Goal: Task Accomplishment & Management: Manage account settings

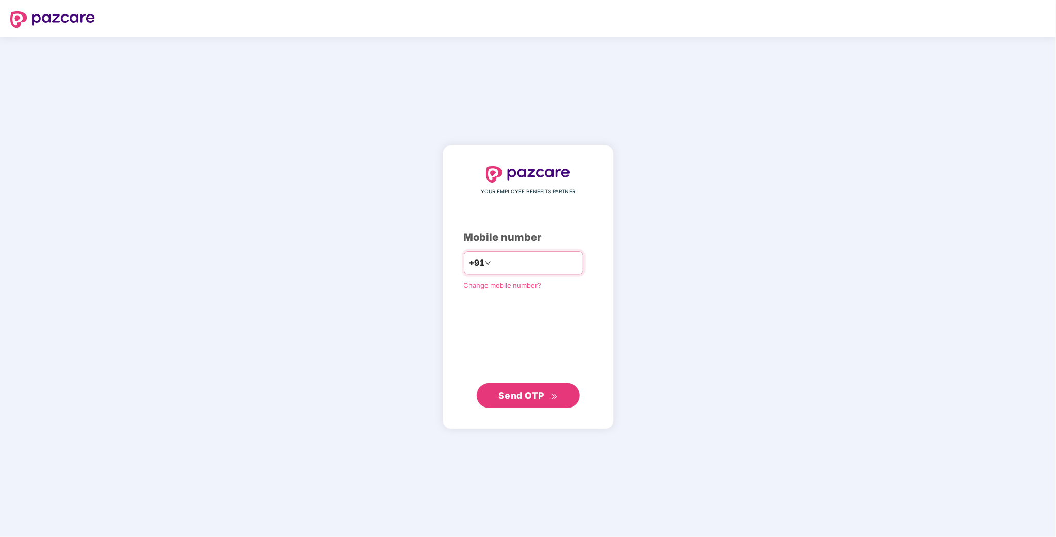
type input "**********"
click at [519, 398] on span "Send OTP" at bounding box center [521, 395] width 46 height 11
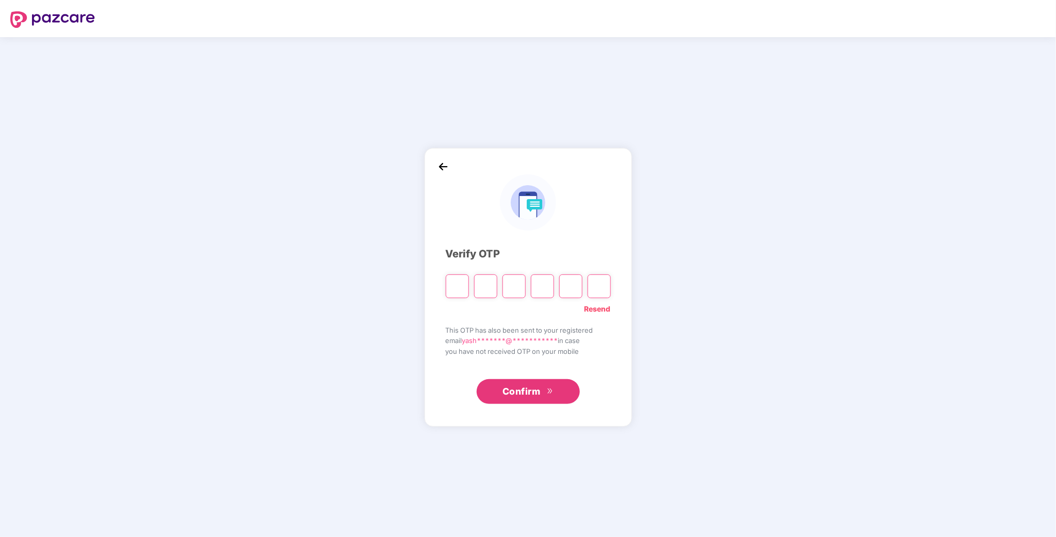
type input "*"
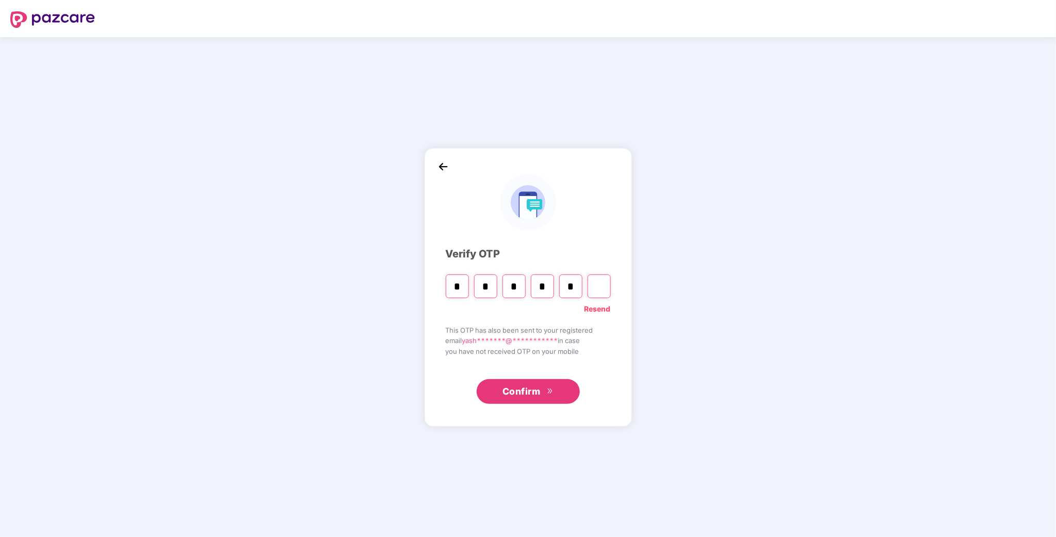
type input "*"
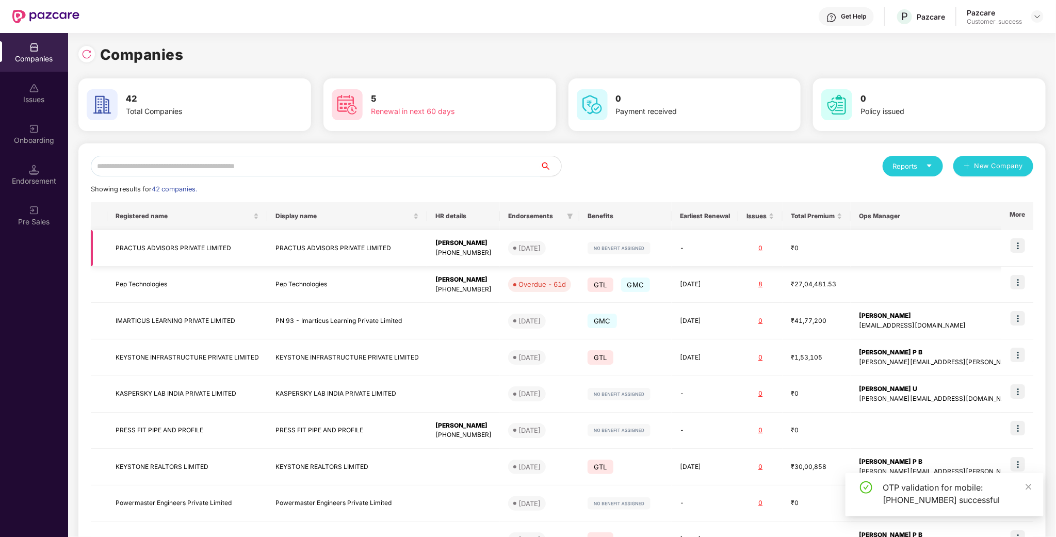
click at [1023, 245] on img at bounding box center [1017, 245] width 14 height 14
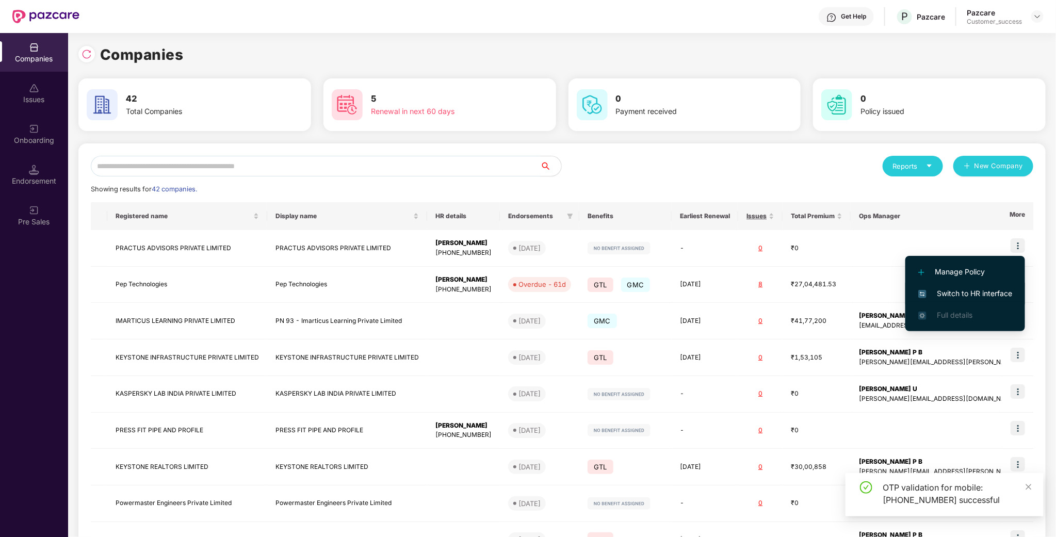
click at [947, 291] on span "Switch to HR interface" at bounding box center [965, 293] width 94 height 11
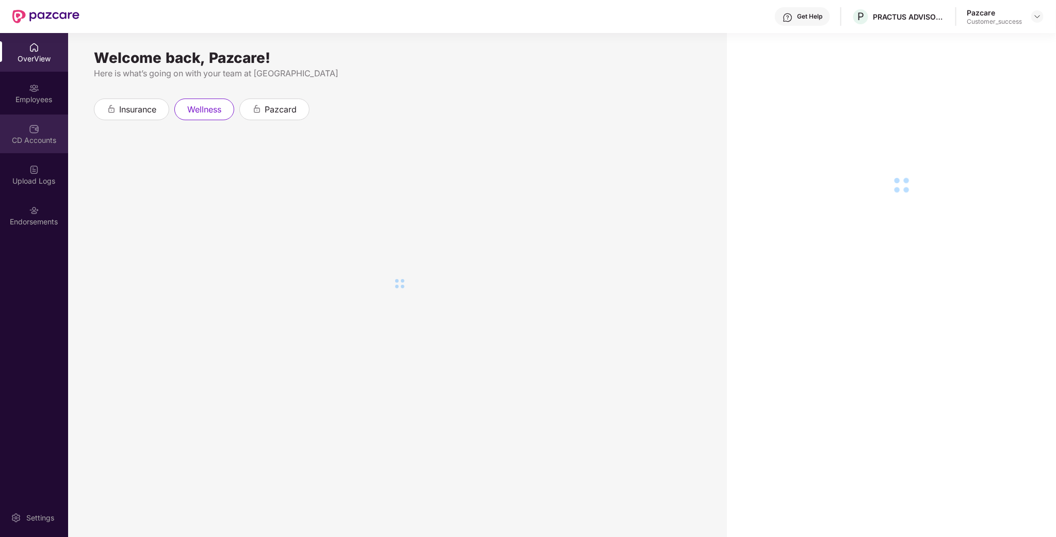
click at [51, 130] on div "CD Accounts" at bounding box center [34, 133] width 68 height 39
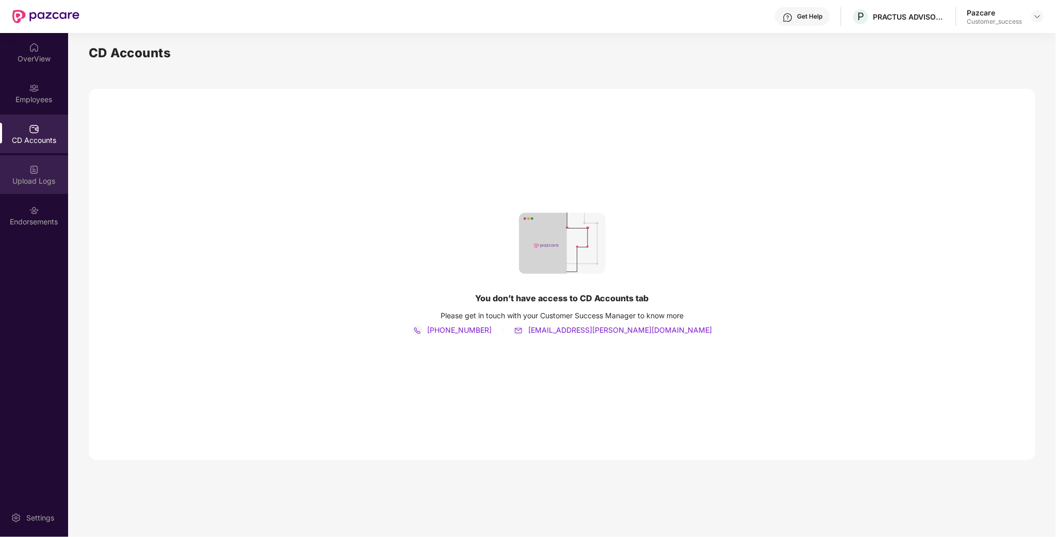
click at [29, 164] on img at bounding box center [34, 169] width 10 height 10
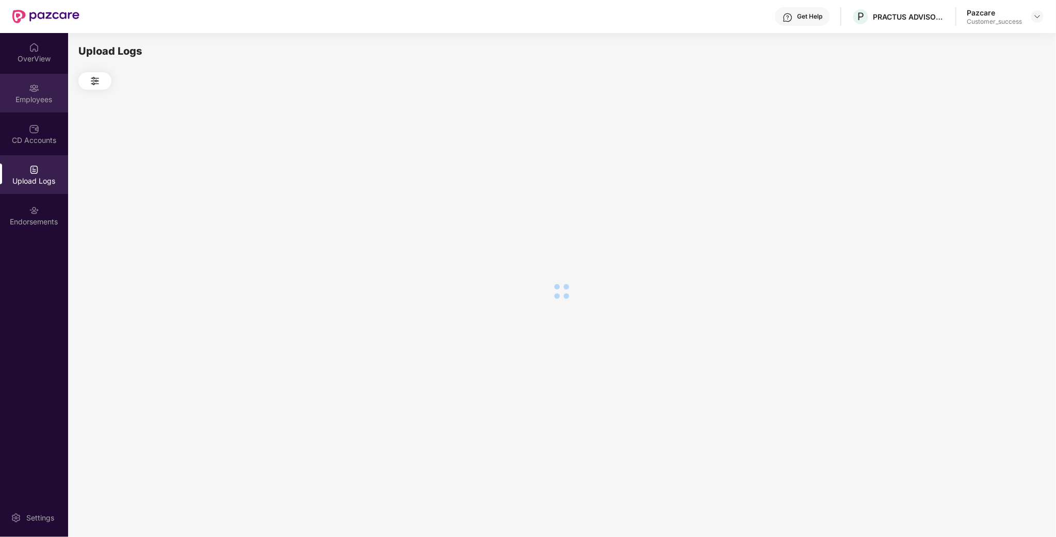
click at [34, 105] on div "Employees" at bounding box center [34, 93] width 68 height 39
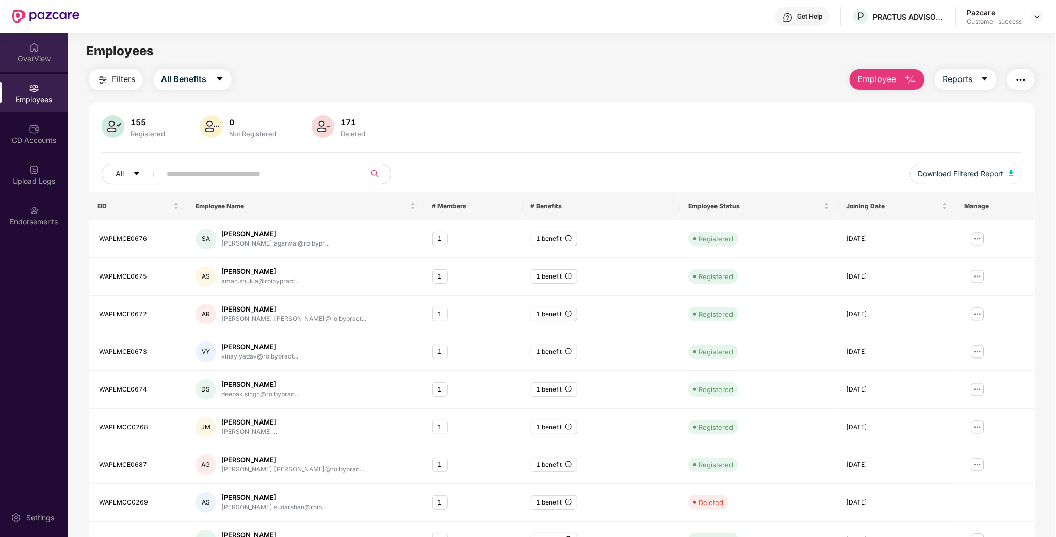
click at [30, 62] on div "OverView" at bounding box center [34, 59] width 68 height 10
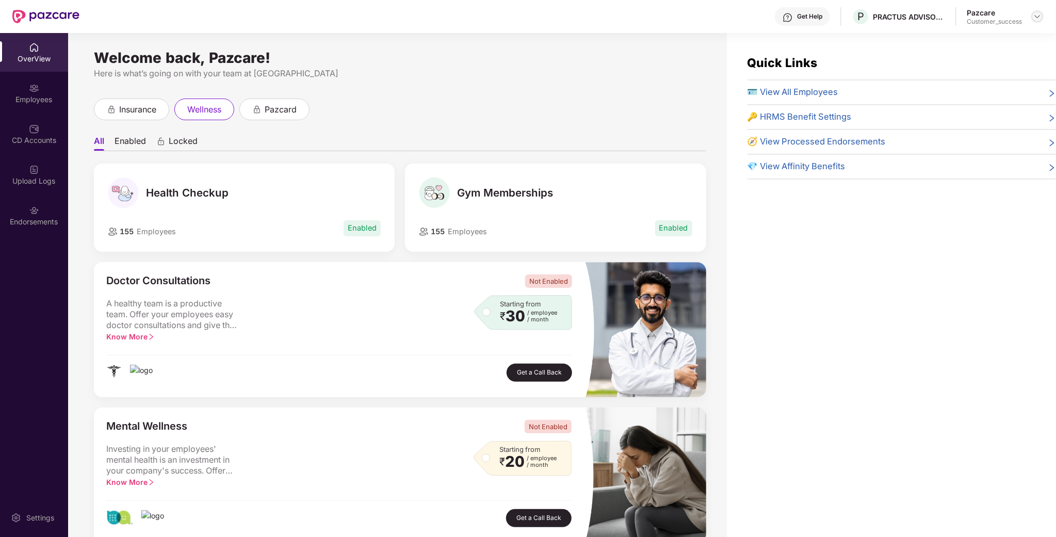
click at [1039, 18] on img at bounding box center [1037, 16] width 8 height 8
click at [992, 36] on div "Switch to partner view" at bounding box center [989, 40] width 134 height 20
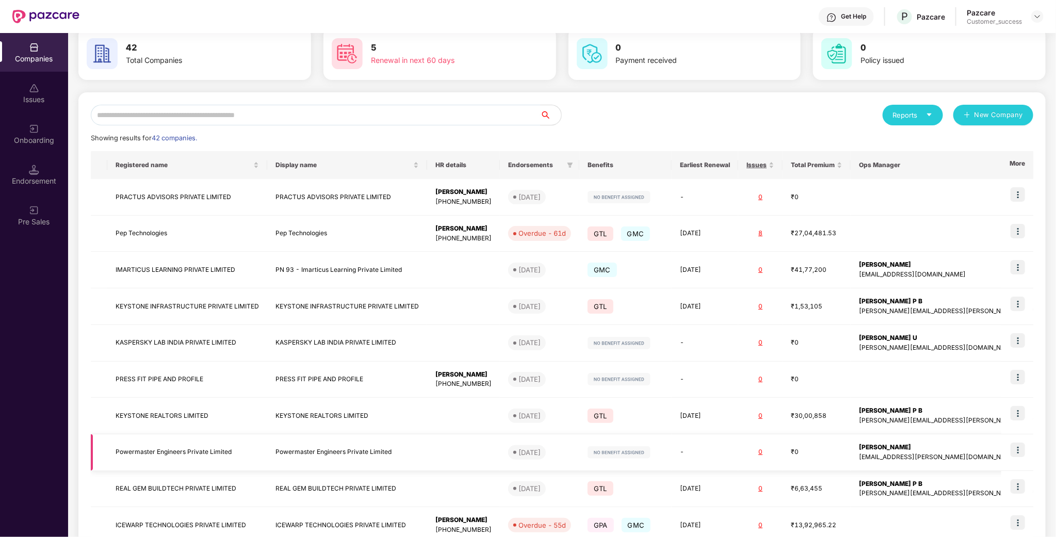
scroll to position [77, 0]
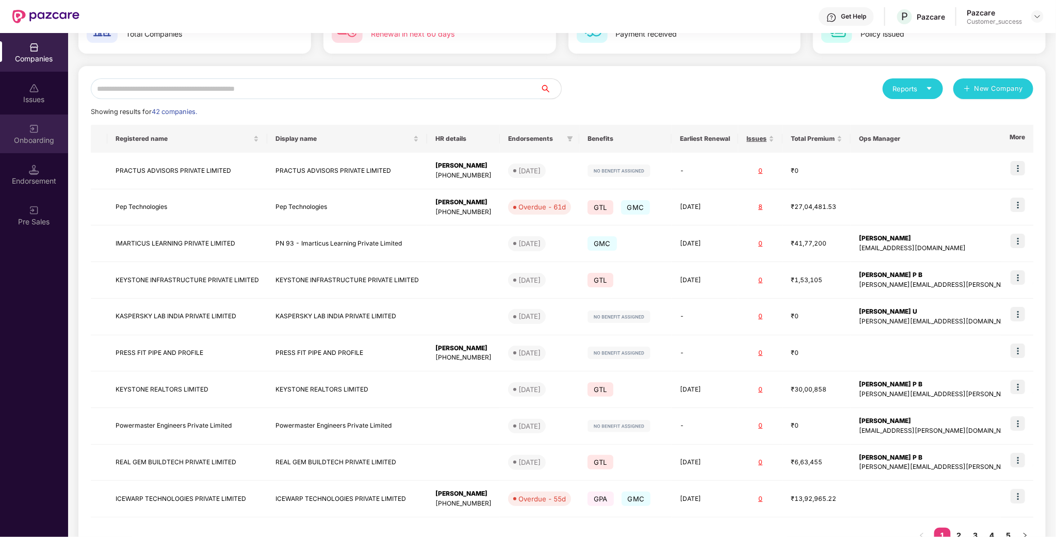
click at [28, 141] on div "Onboarding" at bounding box center [34, 140] width 68 height 10
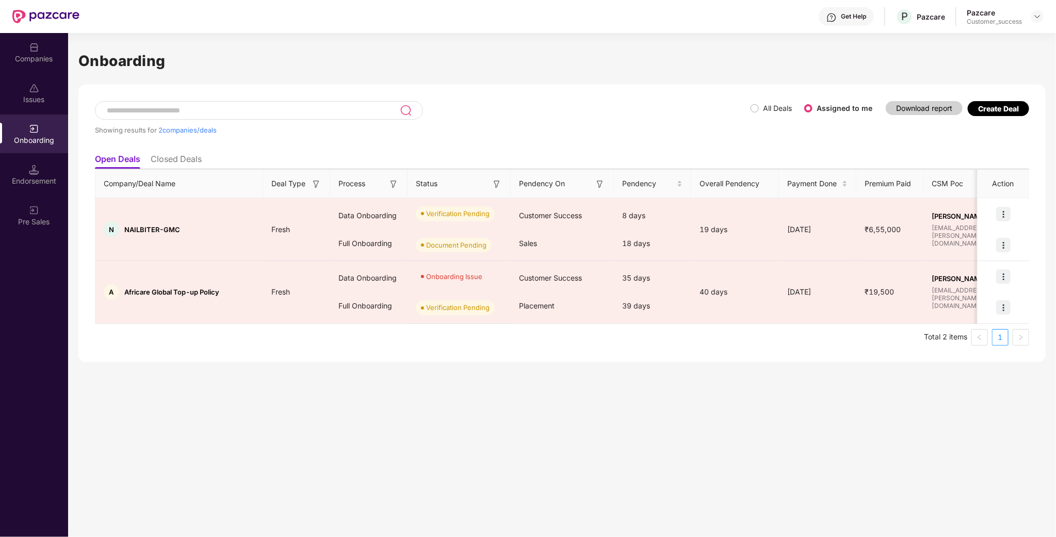
click at [31, 183] on div "Endorsement" at bounding box center [34, 181] width 68 height 10
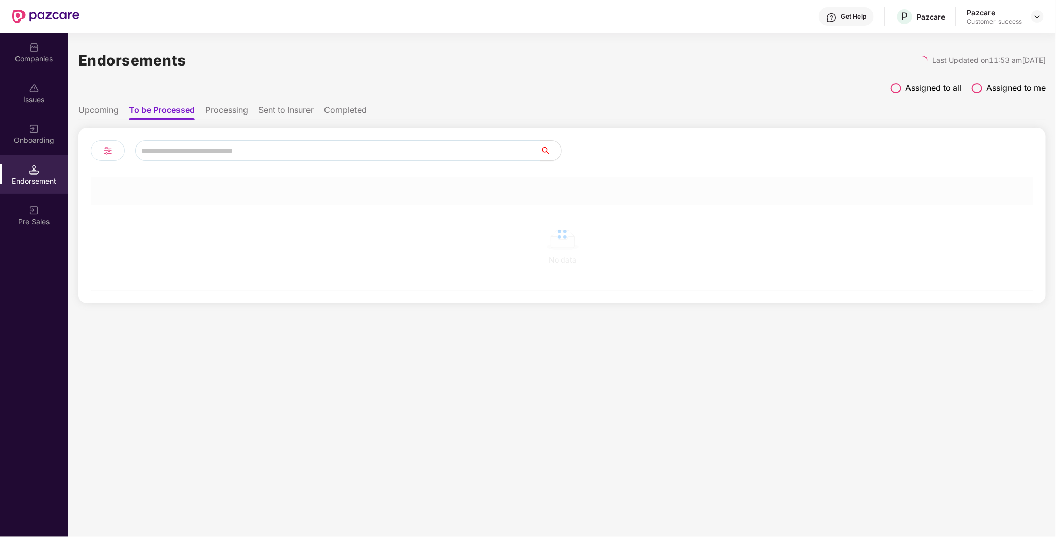
click at [29, 83] on img at bounding box center [34, 88] width 10 height 10
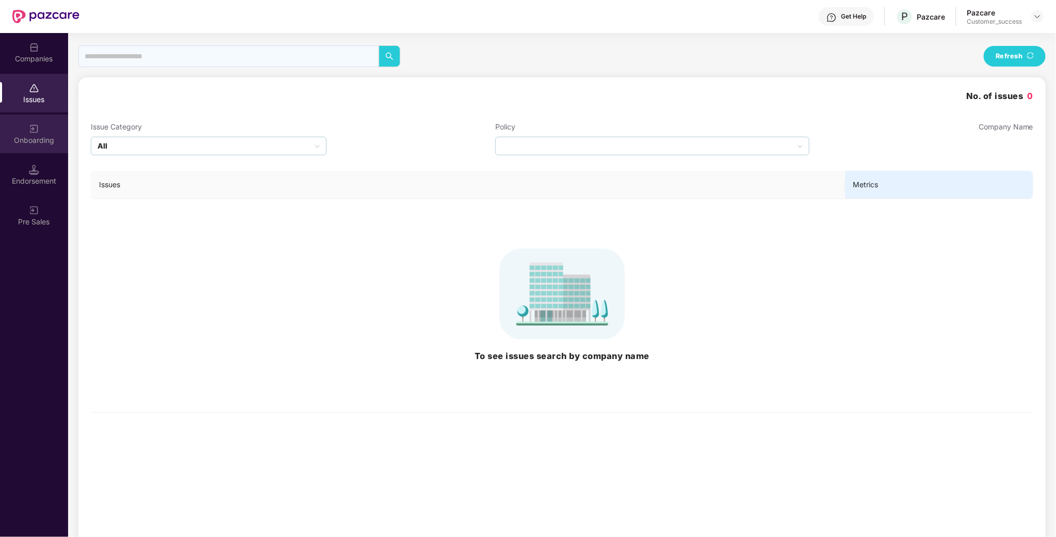
click at [33, 129] on img at bounding box center [34, 129] width 10 height 10
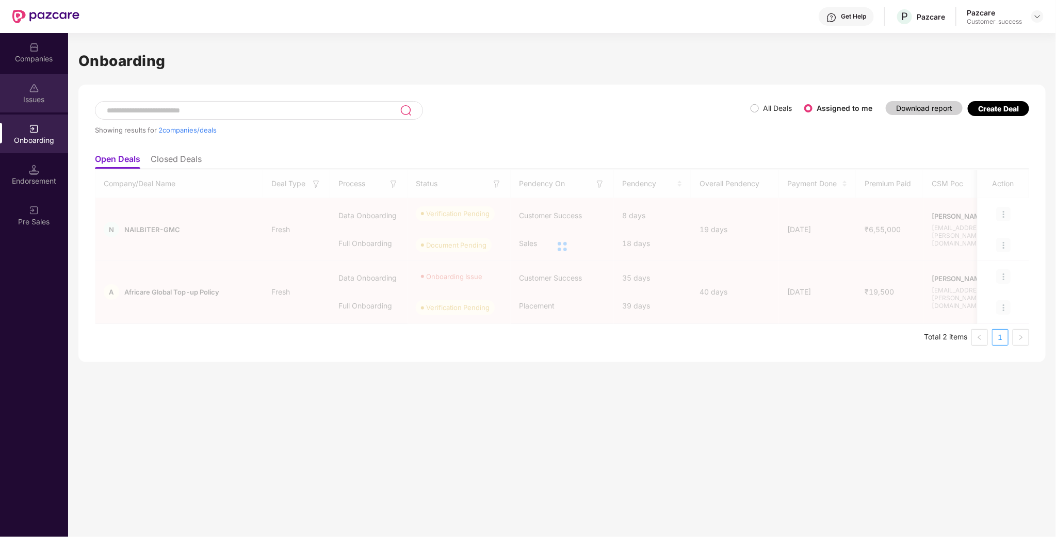
click at [25, 84] on div "Issues" at bounding box center [34, 93] width 68 height 39
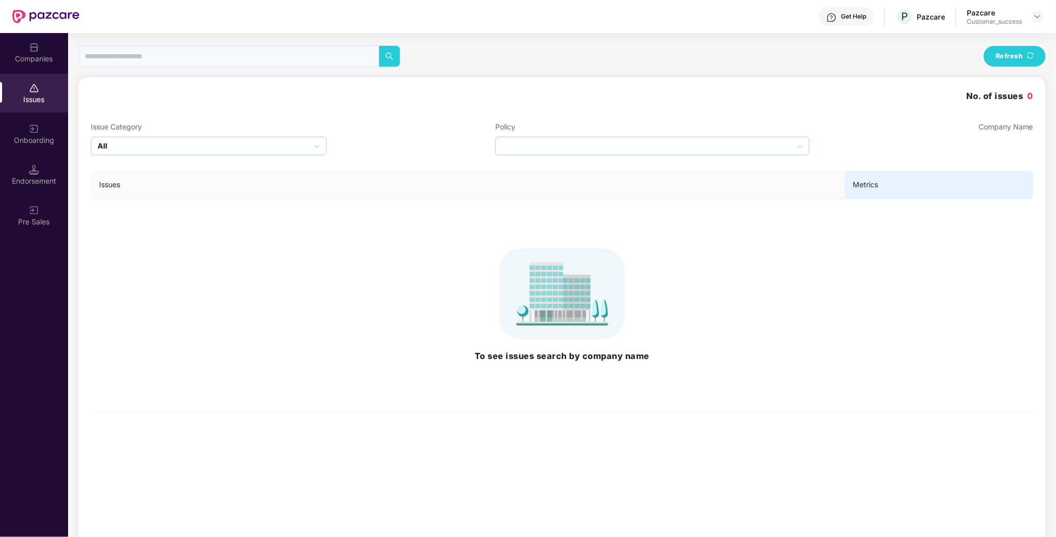
click at [39, 63] on div "Companies" at bounding box center [34, 59] width 68 height 10
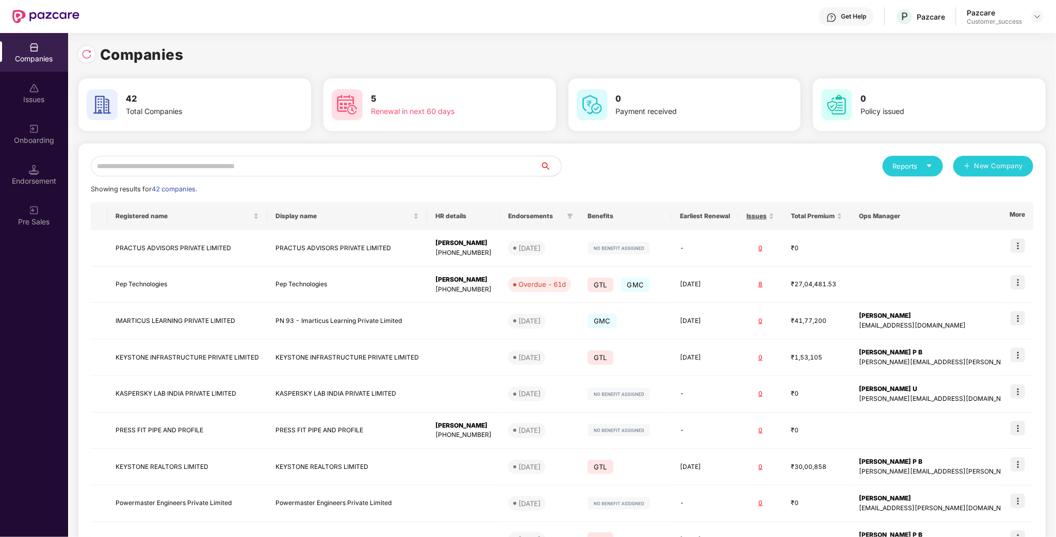
click at [158, 166] on input "text" at bounding box center [316, 166] width 450 height 21
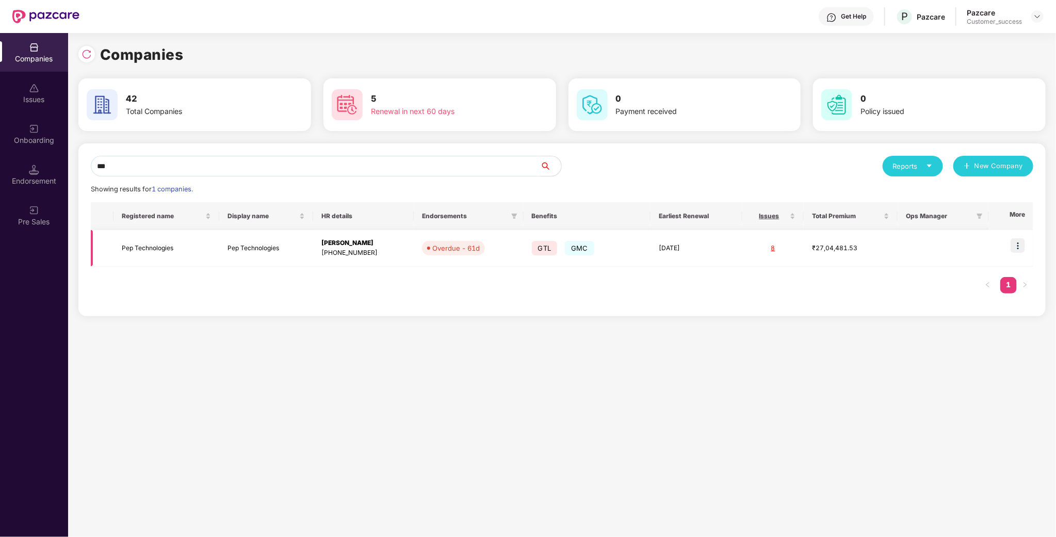
type input "***"
click at [151, 242] on td "Pep Technologies" at bounding box center [165, 248] width 105 height 37
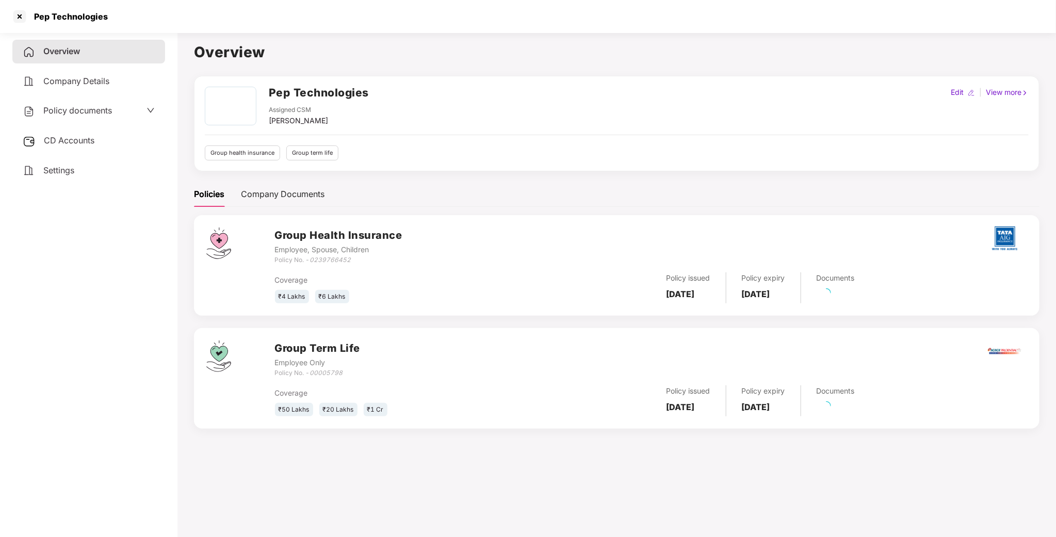
click at [67, 107] on span "Policy documents" at bounding box center [77, 110] width 69 height 10
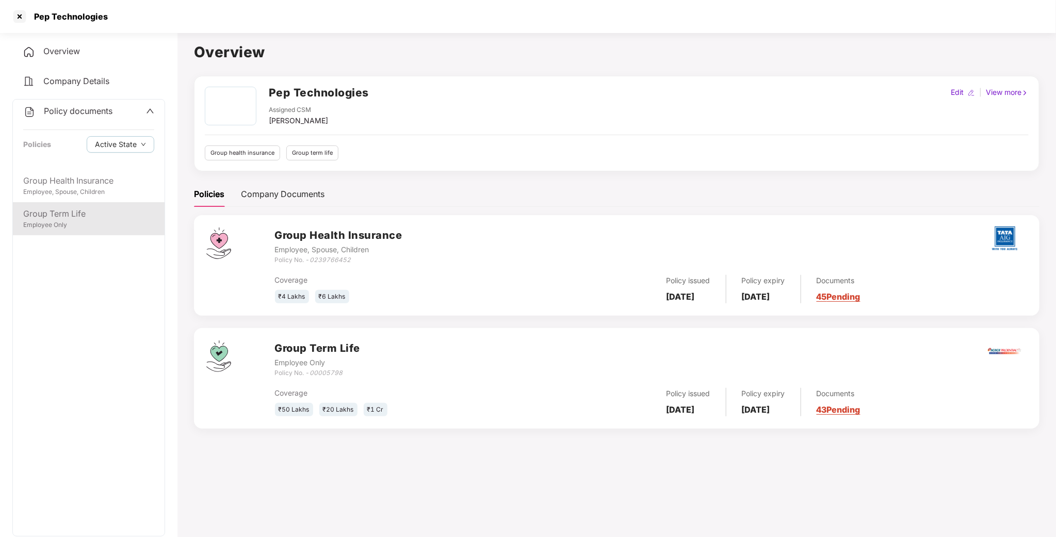
click at [53, 217] on div "Group Term Life" at bounding box center [88, 213] width 131 height 13
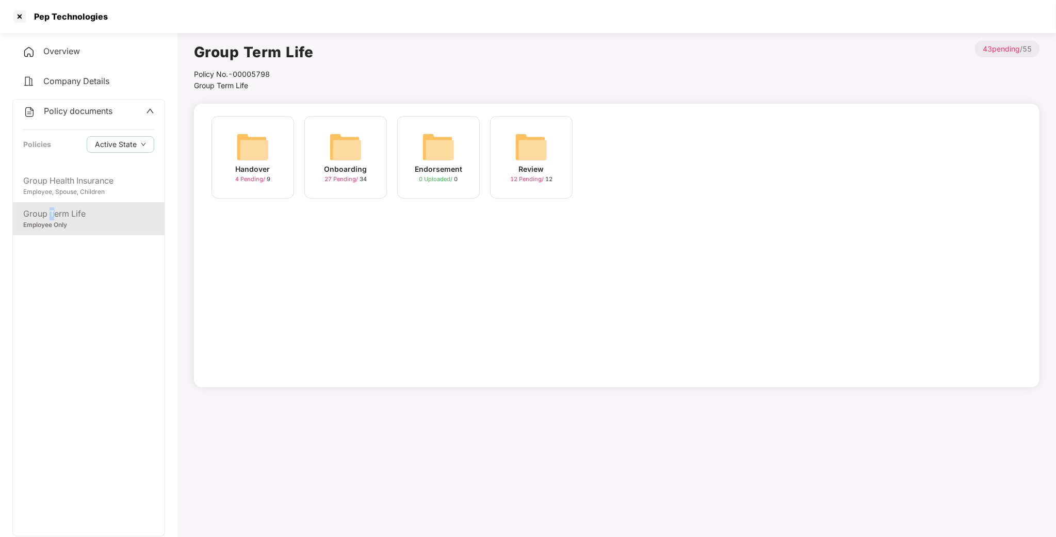
click at [341, 160] on img at bounding box center [345, 146] width 33 height 33
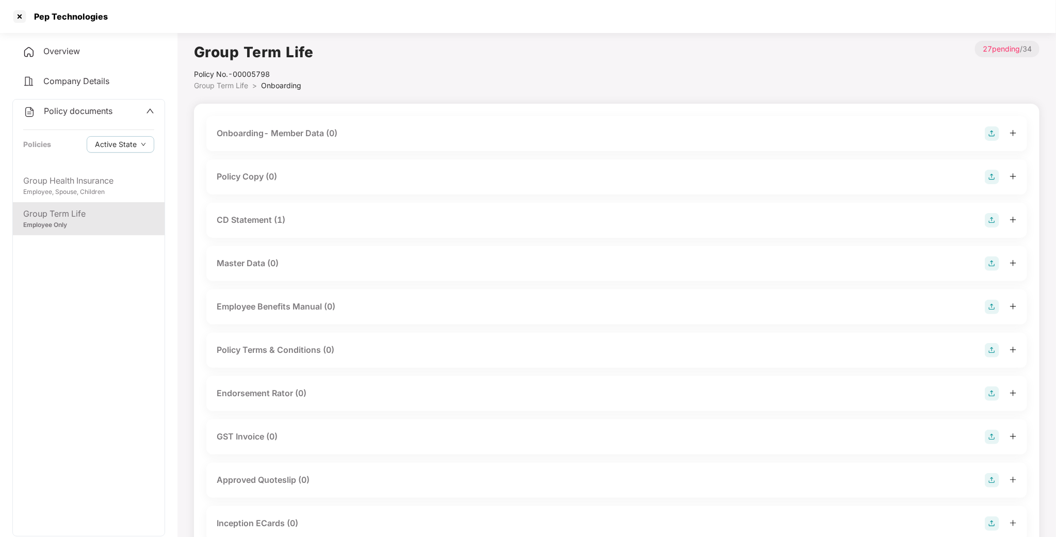
click at [251, 179] on div "Policy Copy (0)" at bounding box center [247, 176] width 60 height 13
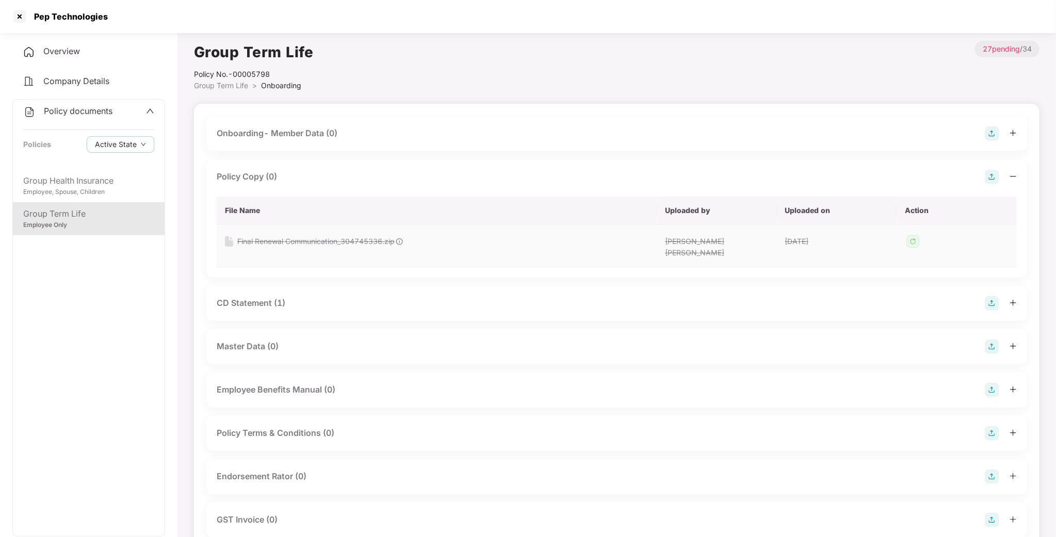
click at [387, 240] on div "Final Renewal Communication_304745336.zip" at bounding box center [315, 241] width 157 height 11
click at [992, 172] on img at bounding box center [991, 177] width 14 height 14
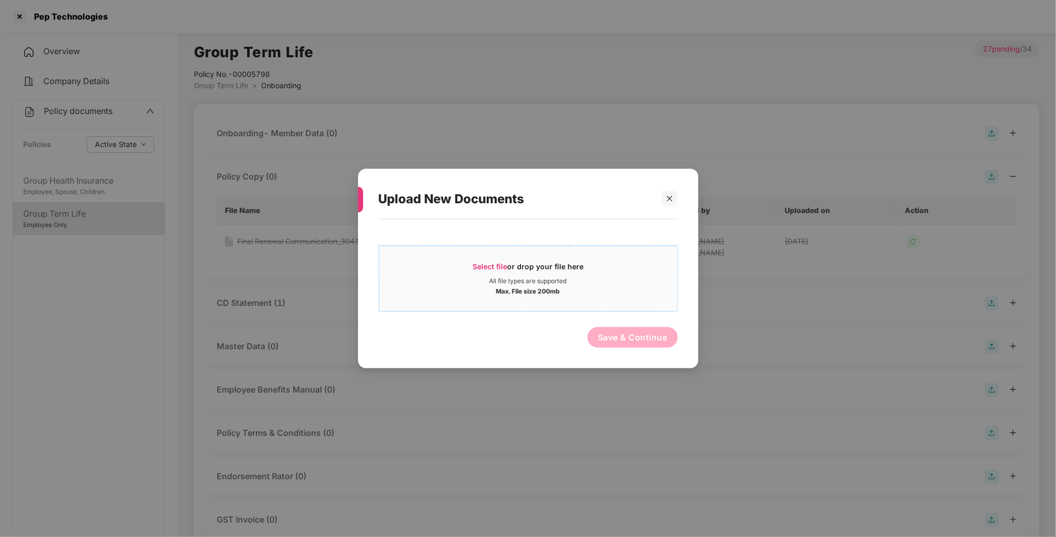
click at [540, 291] on div "Max. File size 200mb" at bounding box center [528, 290] width 64 height 10
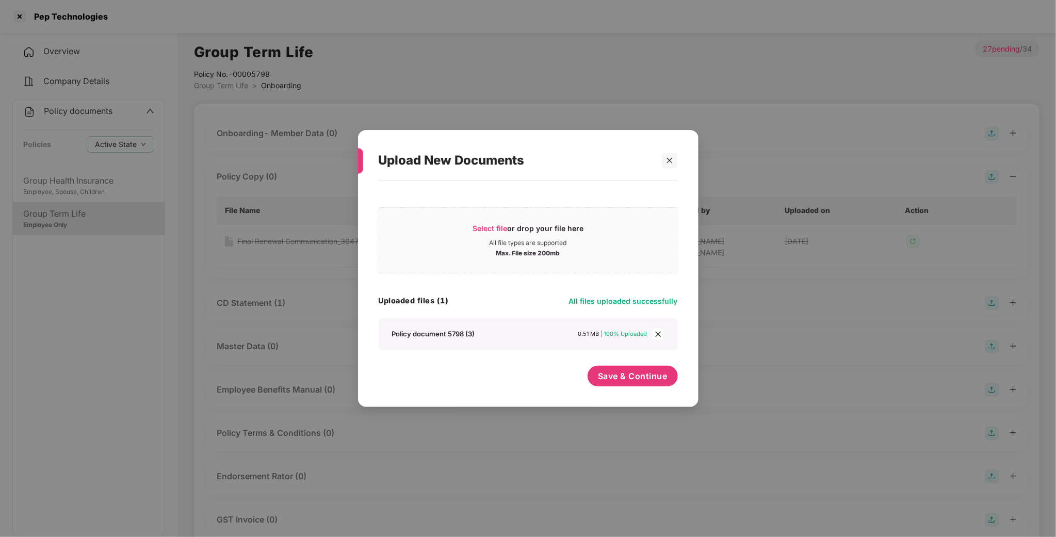
click at [65, 194] on div "Upload New Documents Select file or drop your file here All file types are supp…" at bounding box center [528, 268] width 1056 height 537
click at [627, 393] on div "Select file or drop your file here All file types are supported Max. File size …" at bounding box center [528, 289] width 340 height 216
click at [633, 378] on span "Save & Continue" at bounding box center [633, 375] width 70 height 11
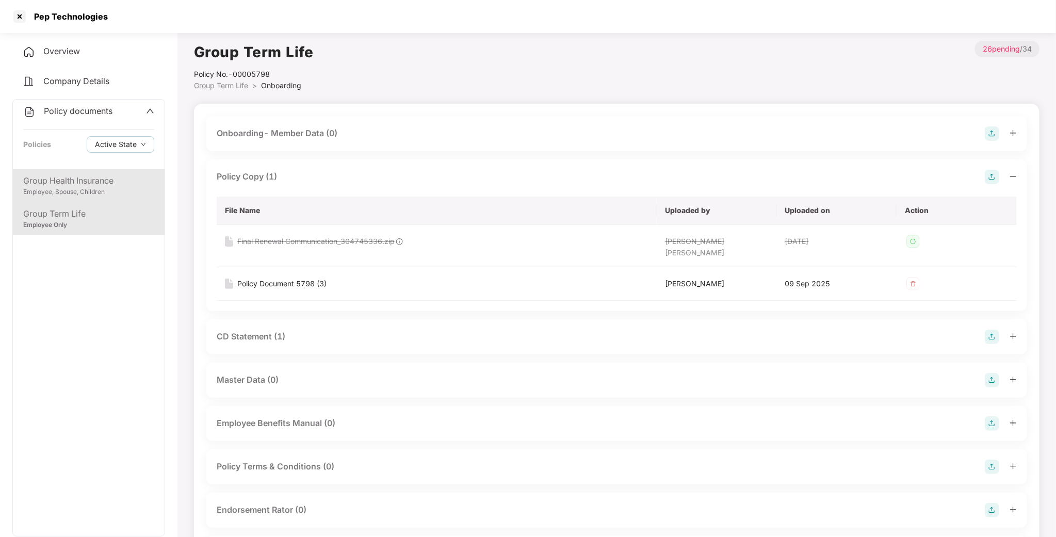
click at [65, 200] on div "Group Health Insurance Employee, Spouse, Children" at bounding box center [89, 185] width 152 height 33
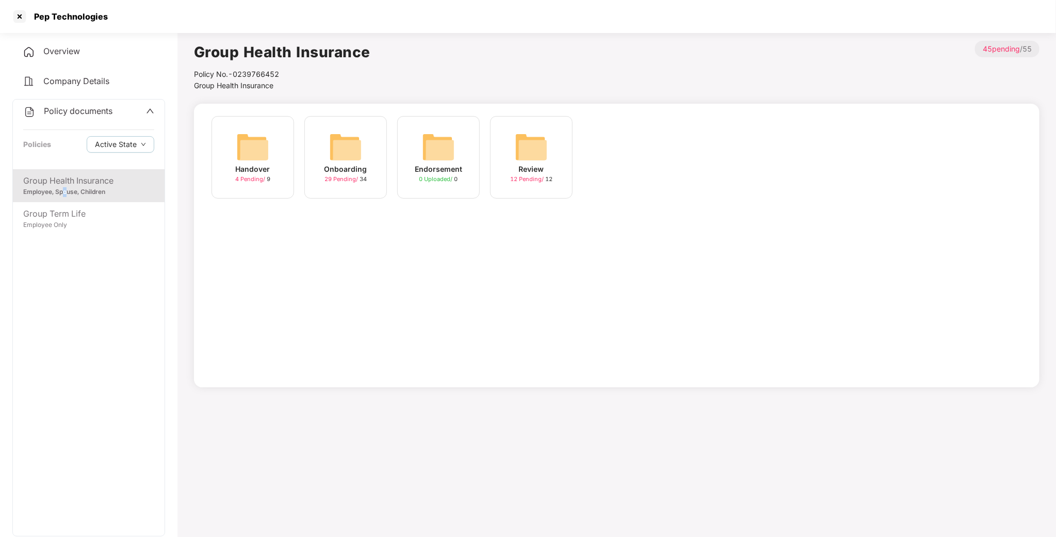
click at [347, 158] on img at bounding box center [345, 146] width 33 height 33
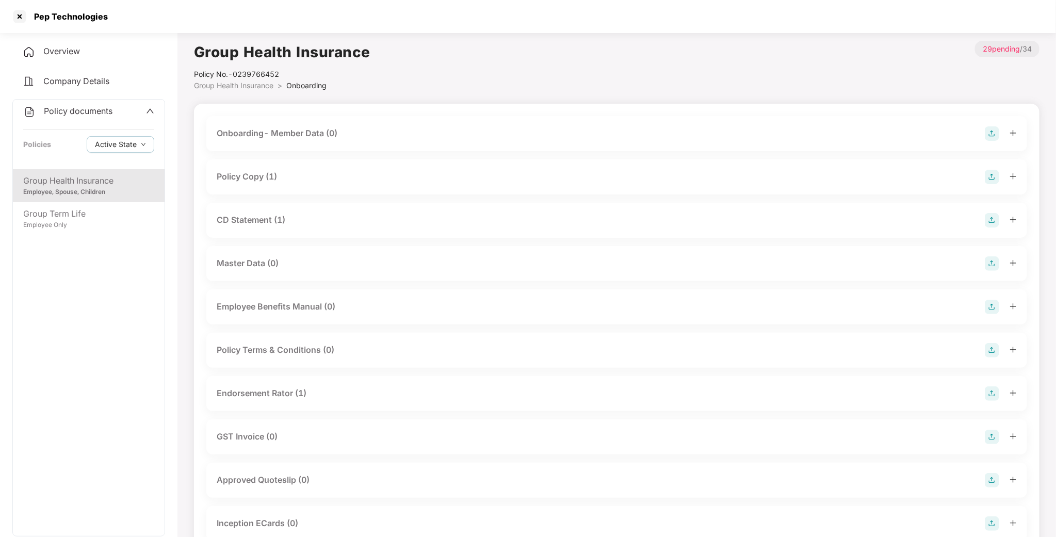
click at [265, 183] on div "Policy Copy (1)" at bounding box center [247, 176] width 60 height 13
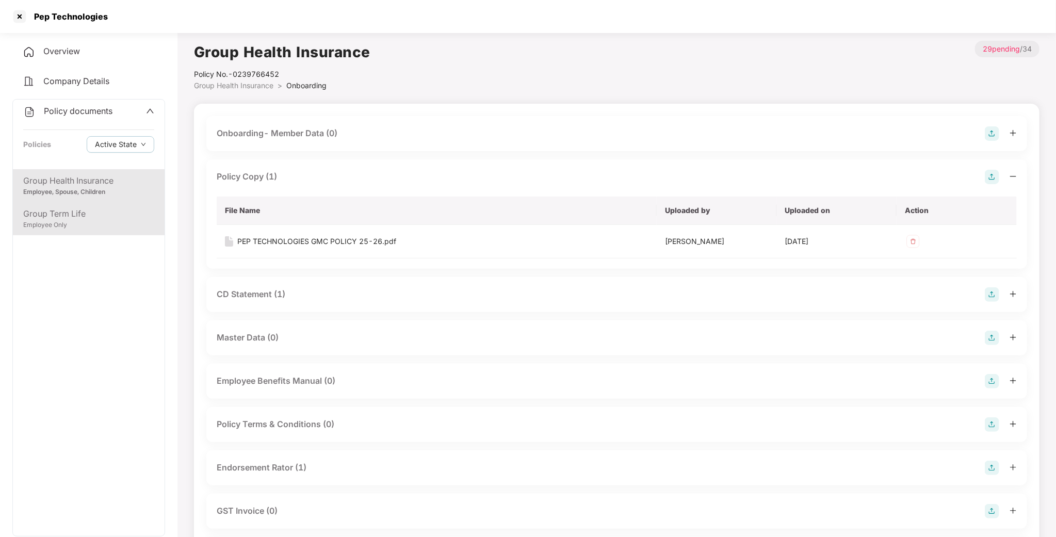
click at [55, 223] on div "Employee Only" at bounding box center [88, 225] width 131 height 10
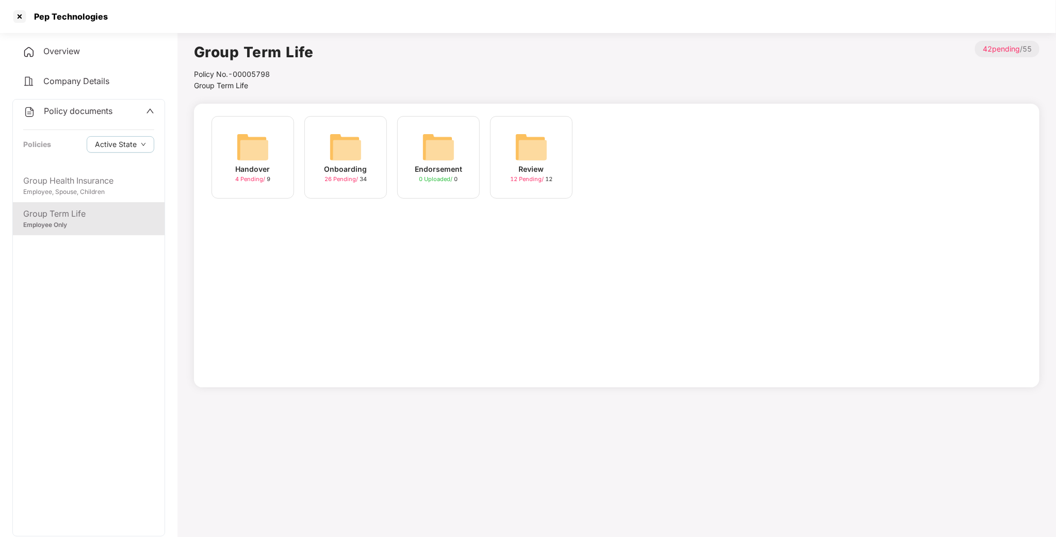
click at [332, 166] on div "Onboarding" at bounding box center [345, 168] width 43 height 11
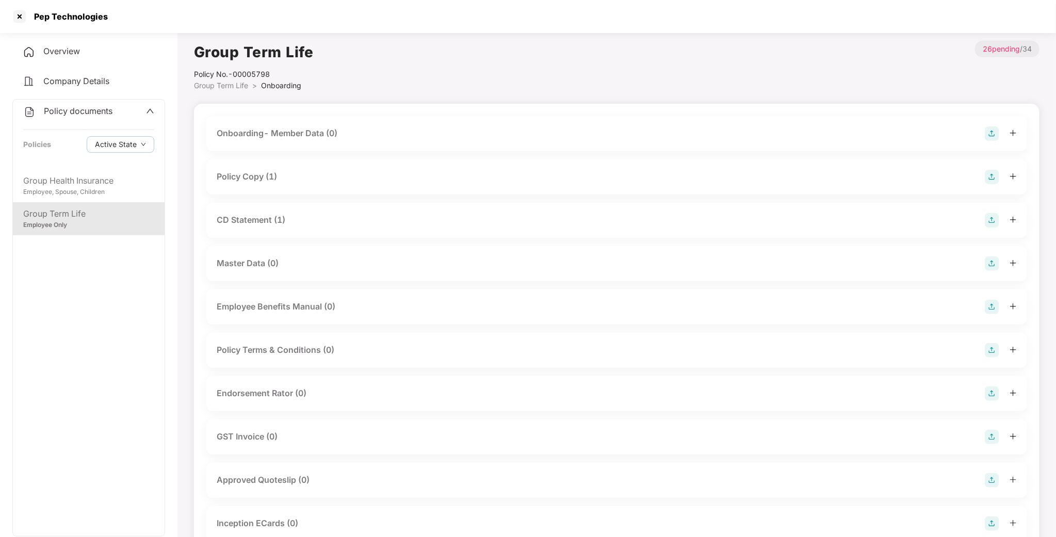
click at [242, 189] on div "Policy Copy (1)" at bounding box center [616, 176] width 820 height 35
click at [21, 20] on div at bounding box center [19, 16] width 17 height 17
